Goal: Information Seeking & Learning: Learn about a topic

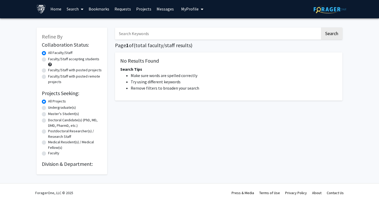
scroll to position [1, 0]
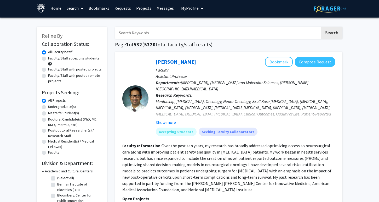
click at [57, 110] on div "Undergraduate(s)" at bounding box center [72, 107] width 60 height 6
click at [45, 110] on div "Undergraduate(s)" at bounding box center [72, 107] width 60 height 6
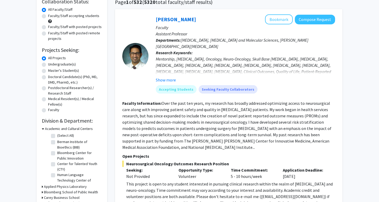
scroll to position [24, 0]
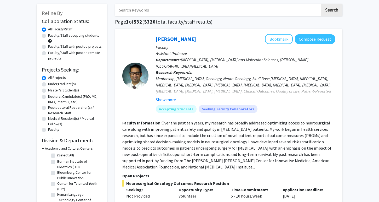
click at [43, 87] on div "Undergraduate(s)" at bounding box center [72, 84] width 60 height 6
click at [48, 85] on label "Undergraduate(s)" at bounding box center [62, 83] width 28 height 5
click at [48, 84] on input "Undergraduate(s)" at bounding box center [49, 82] width 3 height 3
radio input "true"
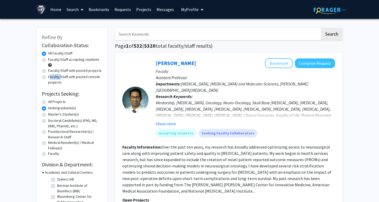
click at [43, 85] on div "Faculty/Staff with posted remote projects" at bounding box center [72, 79] width 60 height 11
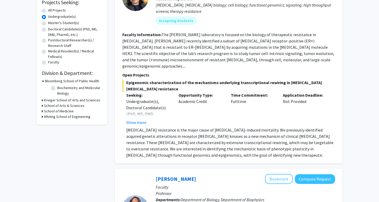
scroll to position [91, 0]
click at [146, 127] on p "[MEDICAL_DATA] resistance is the major cause of [MEDICAL_DATA]-induced mortalit…" at bounding box center [230, 146] width 209 height 38
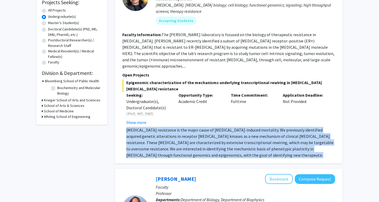
click at [146, 127] on p "[MEDICAL_DATA] resistance is the major cause of [MEDICAL_DATA]-induced mortalit…" at bounding box center [230, 146] width 209 height 38
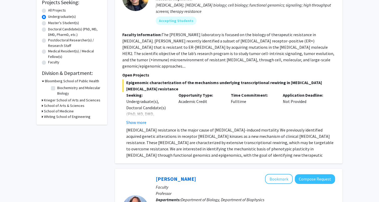
click at [146, 127] on p "[MEDICAL_DATA] resistance is the major cause of [MEDICAL_DATA]-induced mortalit…" at bounding box center [230, 146] width 209 height 38
click at [140, 119] on button "Show more" at bounding box center [136, 122] width 20 height 6
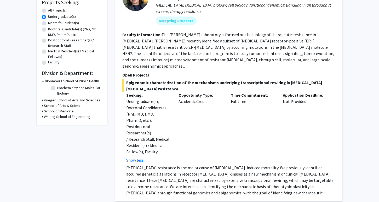
click at [146, 79] on span "Epigenomic characterization of the mechanisms underlying transcriptional rewiri…" at bounding box center [228, 85] width 213 height 13
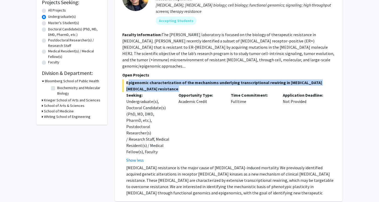
click at [146, 79] on span "Epigenomic characterization of the mechanisms underlying transcriptional rewiri…" at bounding box center [228, 85] width 213 height 13
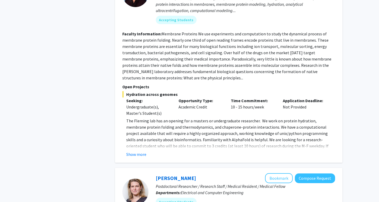
scroll to position [343, 0]
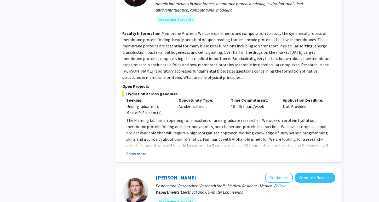
click at [140, 150] on button "Show more" at bounding box center [136, 153] width 20 height 6
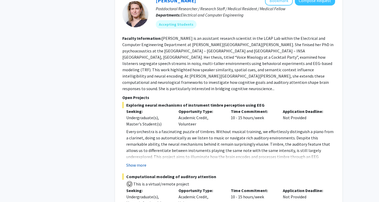
scroll to position [584, 0]
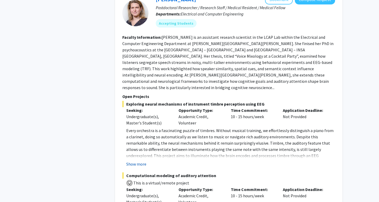
click at [142, 161] on button "Show more" at bounding box center [136, 164] width 20 height 6
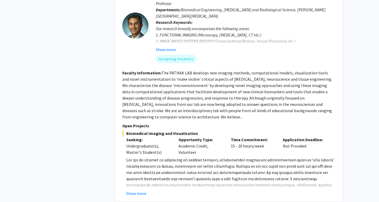
scroll to position [1252, 0]
click at [146, 190] on button "Show more" at bounding box center [136, 193] width 20 height 6
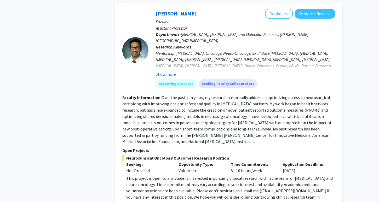
scroll to position [1488, 0]
click at [146, 174] on div "This project is open to any student interested in pursuing clinical research wi…" at bounding box center [230, 189] width 209 height 31
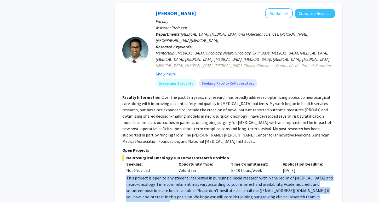
click at [146, 174] on div "This project is open to any student interested in pursuing clinical research wi…" at bounding box center [230, 189] width 209 height 31
click at [144, 174] on div "This project is open to any student interested in pursuing clinical research wi…" at bounding box center [230, 189] width 209 height 31
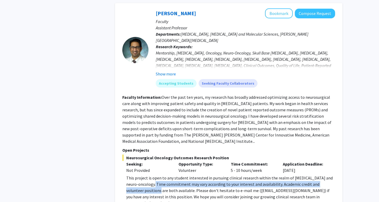
click at [146, 174] on div "This project is open to any student interested in pursuing clinical research wi…" at bounding box center [230, 189] width 209 height 31
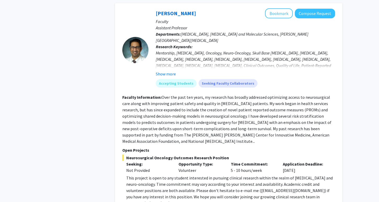
click at [146, 174] on div "This project is open to any student interested in pursuing clinical research wi…" at bounding box center [230, 189] width 209 height 31
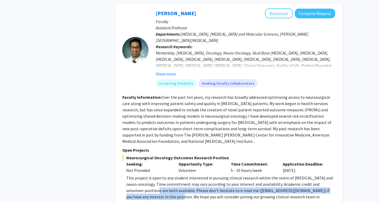
drag, startPoint x: 146, startPoint y: 137, endPoint x: 151, endPoint y: 148, distance: 12.2
click at [151, 174] on div "This project is open to any student interested in pursuing clinical research wi…" at bounding box center [230, 189] width 209 height 31
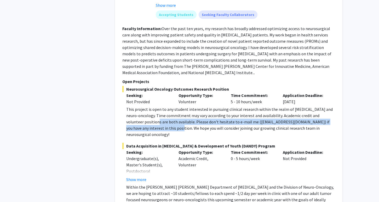
scroll to position [1558, 0]
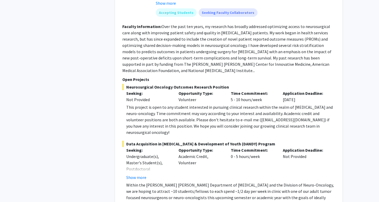
click at [149, 181] on p "Within the [PERSON_NAME] [PERSON_NAME] Department of [MEDICAL_DATA] and the Div…" at bounding box center [230, 203] width 209 height 44
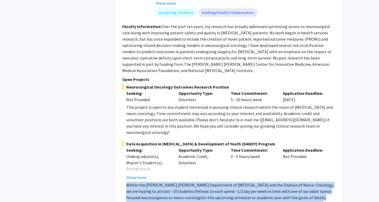
click at [150, 181] on p "Within the [PERSON_NAME] [PERSON_NAME] Department of [MEDICAL_DATA] and the Div…" at bounding box center [230, 203] width 209 height 44
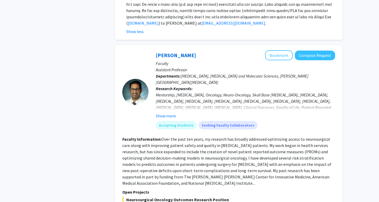
scroll to position [1437, 0]
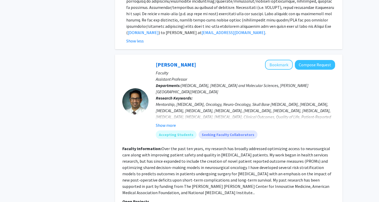
click at [286, 60] on button "Bookmark" at bounding box center [279, 65] width 28 height 10
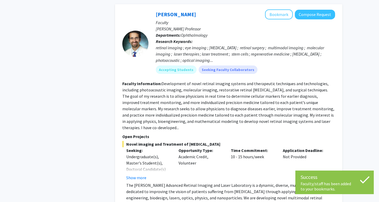
scroll to position [1856, 0]
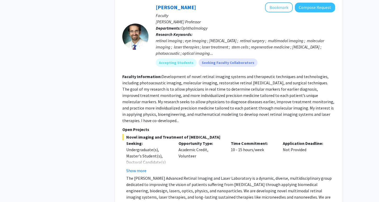
click at [179, 175] on p "The [PERSON_NAME] Advanced Retinal Imaging and Laser Laboratory is a dynamic, d…" at bounding box center [230, 200] width 209 height 50
click at [175, 175] on p "The [PERSON_NAME] Advanced Retinal Imaging and Laser Laboratory is a dynamic, d…" at bounding box center [230, 200] width 209 height 50
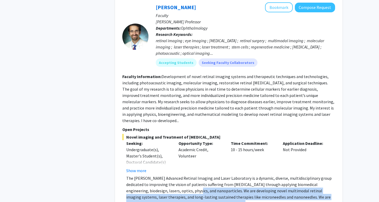
drag, startPoint x: 175, startPoint y: 121, endPoint x: 176, endPoint y: 136, distance: 14.9
click at [176, 175] on p "The [PERSON_NAME] Advanced Retinal Imaging and Laser Laboratory is a dynamic, d…" at bounding box center [230, 200] width 209 height 50
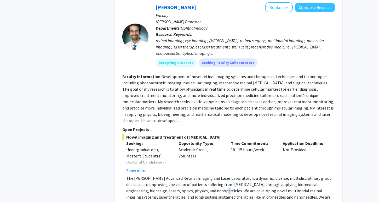
click at [186, 175] on p "The [PERSON_NAME] Advanced Retinal Imaging and Laser Laboratory is a dynamic, d…" at bounding box center [230, 200] width 209 height 50
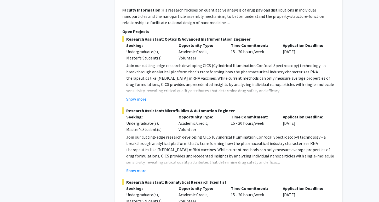
scroll to position [2378, 0]
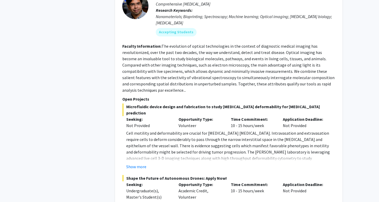
scroll to position [2867, 0]
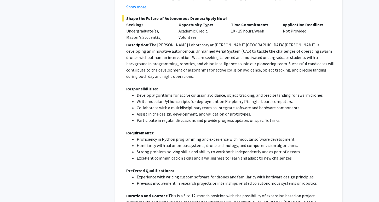
scroll to position [3025, 0]
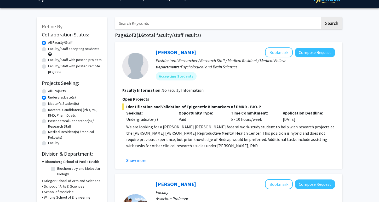
scroll to position [15, 0]
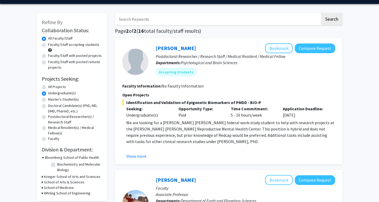
click at [279, 49] on button "Bookmark" at bounding box center [279, 48] width 28 height 10
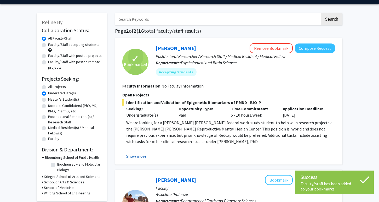
click at [142, 158] on button "Show more" at bounding box center [136, 156] width 20 height 6
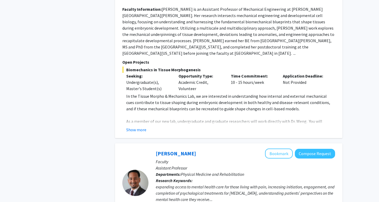
scroll to position [498, 0]
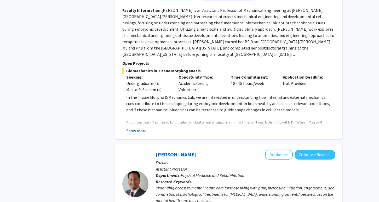
click at [135, 127] on button "Show more" at bounding box center [136, 130] width 20 height 6
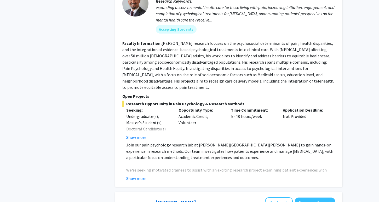
scroll to position [850, 0]
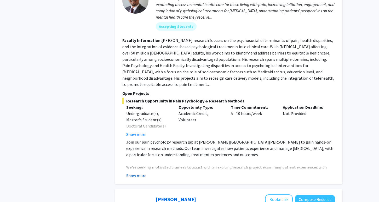
click at [132, 172] on button "Show more" at bounding box center [136, 175] width 20 height 6
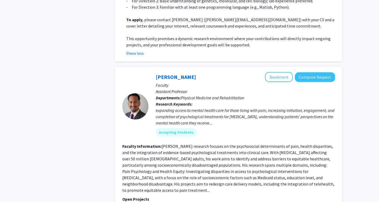
scroll to position [737, 0]
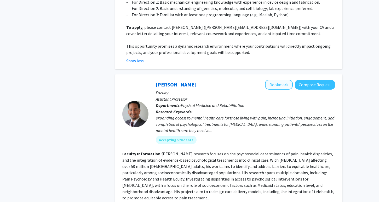
click at [283, 79] on button "Bookmark" at bounding box center [279, 84] width 28 height 10
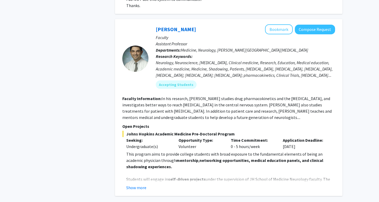
scroll to position [1302, 0]
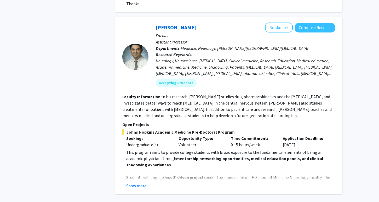
click at [136, 165] on div "[PERSON_NAME] Bookmark Compose Request Faculty Assistant Professor Departments:…" at bounding box center [228, 105] width 227 height 176
click at [136, 182] on button "Show more" at bounding box center [136, 185] width 20 height 6
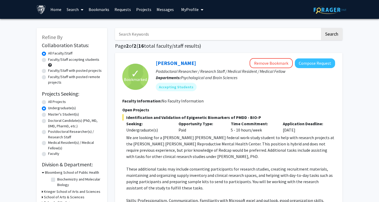
scroll to position [0, 0]
click at [105, 11] on link "Bookmarks" at bounding box center [99, 9] width 26 height 18
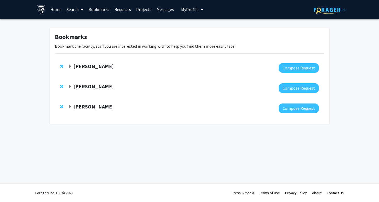
click at [78, 66] on strong "[PERSON_NAME]" at bounding box center [93, 66] width 40 height 7
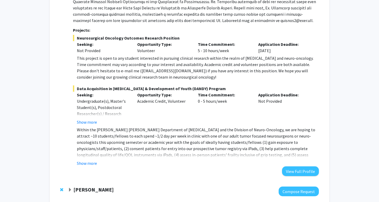
scroll to position [109, 0]
click at [94, 161] on button "Show more" at bounding box center [87, 162] width 20 height 6
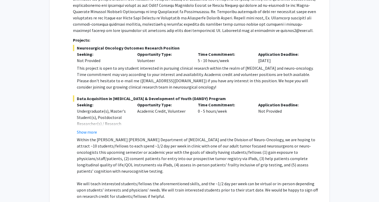
scroll to position [100, 0]
click at [142, 31] on p at bounding box center [196, 8] width 246 height 50
drag, startPoint x: 142, startPoint y: 31, endPoint x: 152, endPoint y: 31, distance: 9.4
click at [152, 31] on p at bounding box center [196, 8] width 246 height 50
copy p "[PERSON_NAME]"
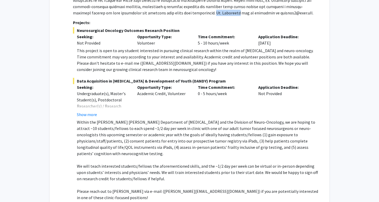
scroll to position [118, 0]
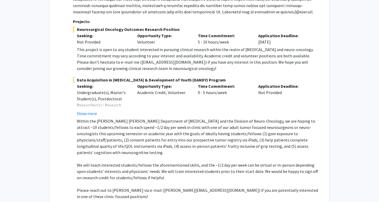
click at [184, 50] on div "This project is open to any student interested in pursuing clinical research wi…" at bounding box center [198, 58] width 242 height 25
drag, startPoint x: 184, startPoint y: 50, endPoint x: 197, endPoint y: 50, distance: 13.1
click at [197, 51] on div "This project is open to any student interested in pursuing clinical research wi…" at bounding box center [198, 58] width 242 height 25
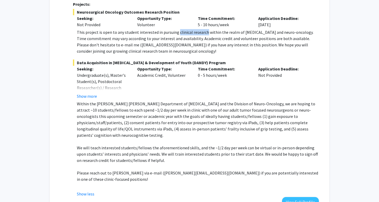
scroll to position [135, 0]
click at [278, 169] on p "Please reach out to [PERSON_NAME] via e-mail ([PERSON_NAME][EMAIL_ADDRESS][DOMA…" at bounding box center [198, 175] width 242 height 13
drag, startPoint x: 278, startPoint y: 167, endPoint x: 300, endPoint y: 167, distance: 22.5
click at [300, 169] on p "Please reach out to [PERSON_NAME] via e-mail ([PERSON_NAME][EMAIL_ADDRESS][DOMA…" at bounding box center [198, 175] width 242 height 13
copy p "clinic-focused positions"
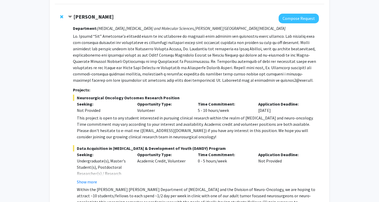
scroll to position [50, 0]
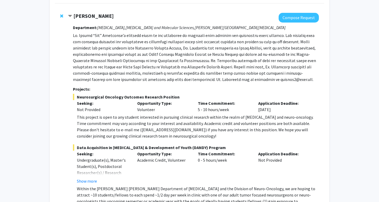
click at [124, 130] on div "This project is open to any student interested in pursuing clinical research wi…" at bounding box center [198, 126] width 242 height 25
copy div "[EMAIL_ADDRESS][DOMAIN_NAME]"
drag, startPoint x: 124, startPoint y: 130, endPoint x: 146, endPoint y: 131, distance: 22.5
click at [146, 131] on div "This project is open to any student interested in pursuing clinical research wi…" at bounding box center [198, 126] width 242 height 25
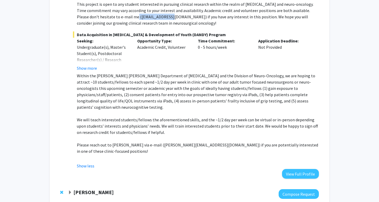
scroll to position [164, 0]
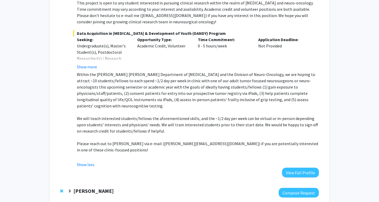
click at [278, 140] on p "Please reach out to [PERSON_NAME] via e-mail ([PERSON_NAME][EMAIL_ADDRESS][DOMA…" at bounding box center [198, 146] width 242 height 13
drag, startPoint x: 278, startPoint y: 138, endPoint x: 306, endPoint y: 139, distance: 28.5
click at [306, 140] on p "Please reach out to [PERSON_NAME] via e-mail ([PERSON_NAME][EMAIL_ADDRESS][DOMA…" at bounding box center [198, 146] width 242 height 13
copy p "clinic-focused positions"
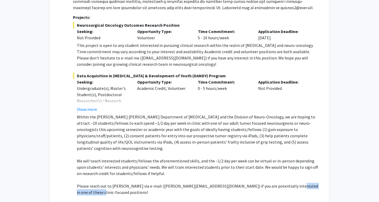
scroll to position [122, 0]
click at [276, 182] on p "Please reach out to [PERSON_NAME] via e-mail ([PERSON_NAME][EMAIL_ADDRESS][DOMA…" at bounding box center [198, 188] width 242 height 13
drag, startPoint x: 276, startPoint y: 181, endPoint x: 299, endPoint y: 181, distance: 22.2
click at [299, 182] on p "Please reach out to [PERSON_NAME] via e-mail ([PERSON_NAME][EMAIL_ADDRESS][DOMA…" at bounding box center [198, 188] width 242 height 13
copy p "clinic-focused positions"
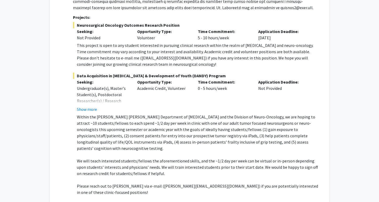
click at [123, 60] on div "This project is open to any student interested in pursuing clinical research wi…" at bounding box center [198, 54] width 242 height 25
copy div "[EMAIL_ADDRESS][DOMAIN_NAME]"
drag, startPoint x: 123, startPoint y: 60, endPoint x: 151, endPoint y: 59, distance: 28.0
click at [151, 59] on div "This project is open to any student interested in pursuing clinical research wi…" at bounding box center [198, 54] width 242 height 25
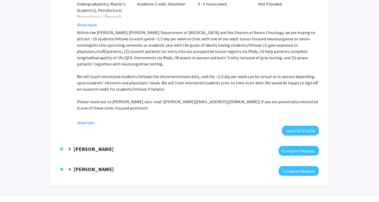
scroll to position [206, 0]
click at [99, 146] on strong "[PERSON_NAME]" at bounding box center [93, 149] width 40 height 7
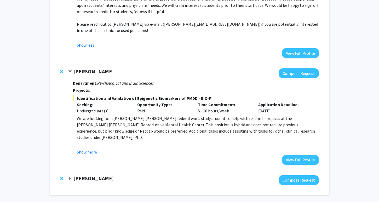
scroll to position [285, 0]
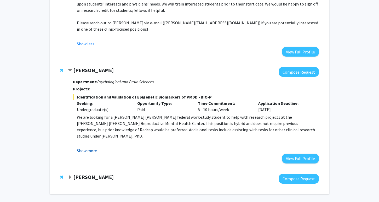
click at [95, 147] on button "Show more" at bounding box center [87, 150] width 20 height 6
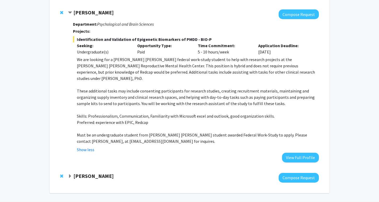
click at [91, 172] on strong "[PERSON_NAME]" at bounding box center [93, 175] width 40 height 7
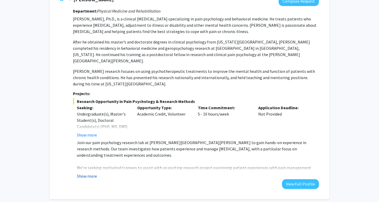
click at [90, 173] on button "Show more" at bounding box center [87, 176] width 20 height 6
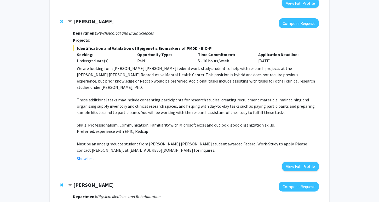
scroll to position [333, 0]
drag, startPoint x: 76, startPoint y: 132, endPoint x: 108, endPoint y: 131, distance: 31.7
click at [108, 131] on fg-read-more "We are looking for a [PERSON_NAME] [PERSON_NAME] federal work-study student to …" at bounding box center [196, 113] width 246 height 96
copy p "[EMAIL_ADDRESS][DOMAIN_NAME]"
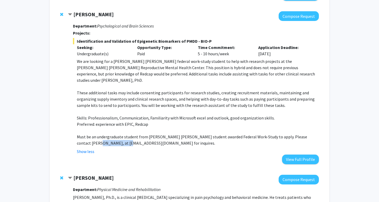
scroll to position [339, 0]
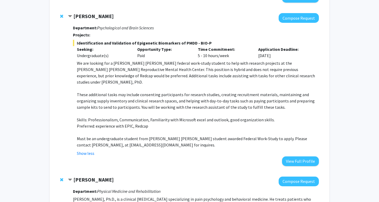
click at [84, 40] on span "Identification and Validation of Epigenetic Biomarkers of PMDD - BIO-P" at bounding box center [196, 43] width 246 height 6
drag, startPoint x: 84, startPoint y: 32, endPoint x: 186, endPoint y: 28, distance: 102.3
click at [186, 40] on span "Identification and Validation of Epigenetic Biomarkers of PMDD - BIO-P" at bounding box center [196, 43] width 246 height 6
copy span "Identification and Validation of Epigenetic Biomarkers of PMDD"
click at [142, 60] on p "We are looking for a [PERSON_NAME] [PERSON_NAME] federal work-study student to …" at bounding box center [198, 72] width 242 height 25
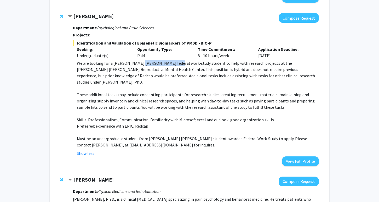
drag, startPoint x: 142, startPoint y: 50, endPoint x: 167, endPoint y: 52, distance: 24.6
click at [167, 60] on p "We are looking for a [PERSON_NAME] [PERSON_NAME] federal work-study student to …" at bounding box center [198, 72] width 242 height 25
copy p "federal work-study"
click at [196, 60] on p "We are looking for a [PERSON_NAME] [PERSON_NAME] federal work-study student to …" at bounding box center [198, 72] width 242 height 25
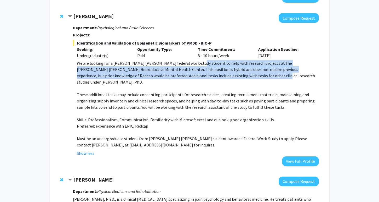
drag, startPoint x: 196, startPoint y: 50, endPoint x: 222, endPoint y: 65, distance: 29.8
click at [222, 65] on p "We are looking for a [PERSON_NAME] [PERSON_NAME] federal work-study student to …" at bounding box center [198, 72] width 242 height 25
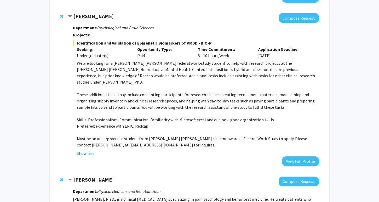
click at [255, 60] on p "We are looking for a [PERSON_NAME] [PERSON_NAME] federal work-study student to …" at bounding box center [198, 72] width 242 height 25
drag, startPoint x: 255, startPoint y: 52, endPoint x: 93, endPoint y: 56, distance: 161.9
click at [93, 60] on p "We are looking for a [PERSON_NAME] [PERSON_NAME] federal work-study student to …" at bounding box center [198, 72] width 242 height 25
copy p "[PERSON_NAME] [PERSON_NAME] Reproductive Mental Health Center"
click at [173, 91] on p "These additional tasks may include consenting participants for research studies…" at bounding box center [198, 100] width 242 height 19
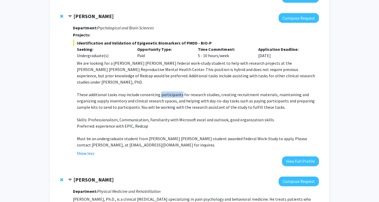
click at [173, 91] on p "These additional tasks may include consenting participants for research studies…" at bounding box center [198, 100] width 242 height 19
click at [269, 8] on div "[PERSON_NAME] Compose Request Department: Psychological and Brain Sciences Proj…" at bounding box center [189, 89] width 269 height 163
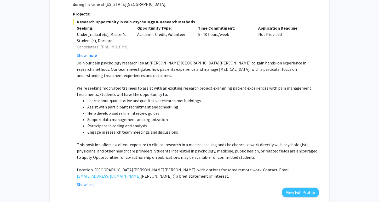
scroll to position [600, 0]
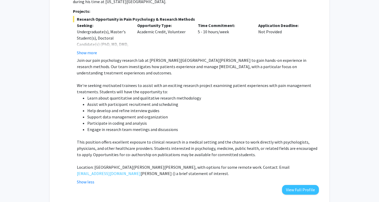
click at [95, 57] on p "Join our pain psychology research lab at [PERSON_NAME][GEOGRAPHIC_DATA][PERSON_…" at bounding box center [198, 66] width 242 height 19
drag, startPoint x: 95, startPoint y: 35, endPoint x: 141, endPoint y: 36, distance: 46.0
click at [141, 57] on p "Join our pain psychology research lab at [PERSON_NAME][GEOGRAPHIC_DATA][PERSON_…" at bounding box center [198, 66] width 242 height 19
click at [181, 31] on div "Research Opportunity in Pain Psychology & Research Methods Seeking: Undergradua…" at bounding box center [196, 100] width 246 height 169
click at [181, 32] on div "Research Opportunity in Pain Psychology & Research Methods Seeking: Undergradua…" at bounding box center [196, 100] width 246 height 169
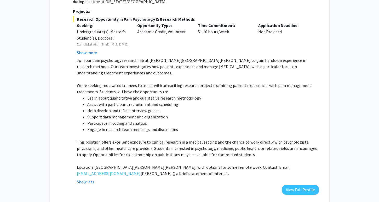
click at [181, 57] on p "Join our pain psychology research lab at [PERSON_NAME][GEOGRAPHIC_DATA][PERSON_…" at bounding box center [198, 66] width 242 height 19
drag, startPoint x: 181, startPoint y: 32, endPoint x: 199, endPoint y: 36, distance: 18.3
click at [199, 57] on p "Join our pain psychology research lab at [PERSON_NAME][GEOGRAPHIC_DATA][PERSON_…" at bounding box center [198, 66] width 242 height 19
click at [268, 57] on p "Join our pain psychology research lab at [PERSON_NAME][GEOGRAPHIC_DATA][PERSON_…" at bounding box center [198, 66] width 242 height 19
drag, startPoint x: 268, startPoint y: 35, endPoint x: 287, endPoint y: 37, distance: 19.2
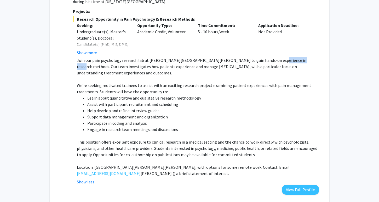
click at [287, 57] on p "Join our pain psychology research lab at [PERSON_NAME][GEOGRAPHIC_DATA][PERSON_…" at bounding box center [198, 66] width 242 height 19
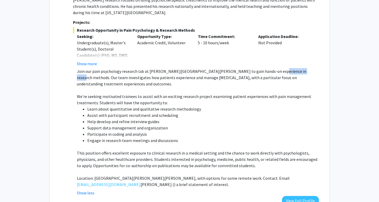
scroll to position [592, 0]
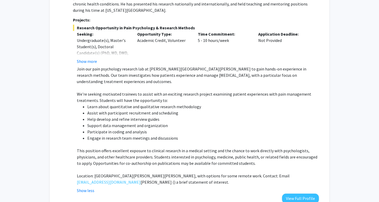
click at [69, 146] on div "[PERSON_NAME] Compose Request Department: Physical Medicine and Rehabilitation …" at bounding box center [193, 63] width 251 height 280
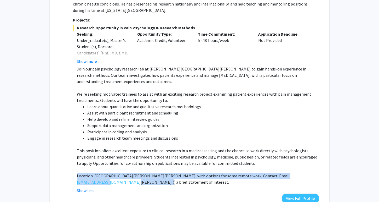
drag, startPoint x: 74, startPoint y: 150, endPoint x: 107, endPoint y: 150, distance: 32.9
click at [107, 150] on fg-read-more "Join our pain psychology research lab at [PERSON_NAME][GEOGRAPHIC_DATA][PERSON_…" at bounding box center [196, 130] width 246 height 128
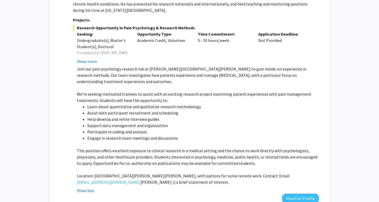
click at [111, 166] on p at bounding box center [198, 169] width 242 height 6
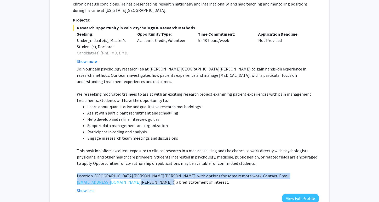
drag, startPoint x: 75, startPoint y: 150, endPoint x: 107, endPoint y: 151, distance: 32.4
click at [107, 151] on fg-read-more "Join our pain psychology research lab at [PERSON_NAME][GEOGRAPHIC_DATA][PERSON_…" at bounding box center [196, 130] width 246 height 128
click at [104, 179] on link "[EMAIL_ADDRESS][DOMAIN_NAME]" at bounding box center [109, 182] width 64 height 6
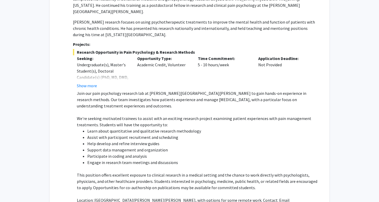
click at [133, 49] on span "Research Opportunity in Pain Psychology & Research Methods" at bounding box center [196, 52] width 246 height 6
click at [131, 49] on span "Research Opportunity in Pain Psychology & Research Methods" at bounding box center [196, 52] width 246 height 6
click at [129, 49] on span "Research Opportunity in Pain Psychology & Research Methods" at bounding box center [196, 52] width 246 height 6
drag, startPoint x: 129, startPoint y: 27, endPoint x: 189, endPoint y: 26, distance: 59.9
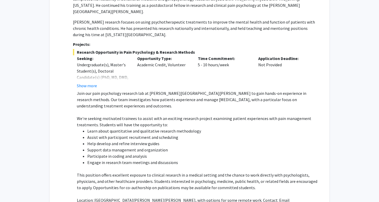
click at [189, 49] on span "Research Opportunity in Pain Psychology & Research Methods" at bounding box center [196, 52] width 246 height 6
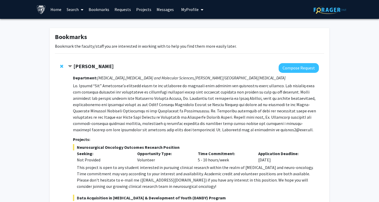
scroll to position [0, 0]
